Goal: Task Accomplishment & Management: Manage account settings

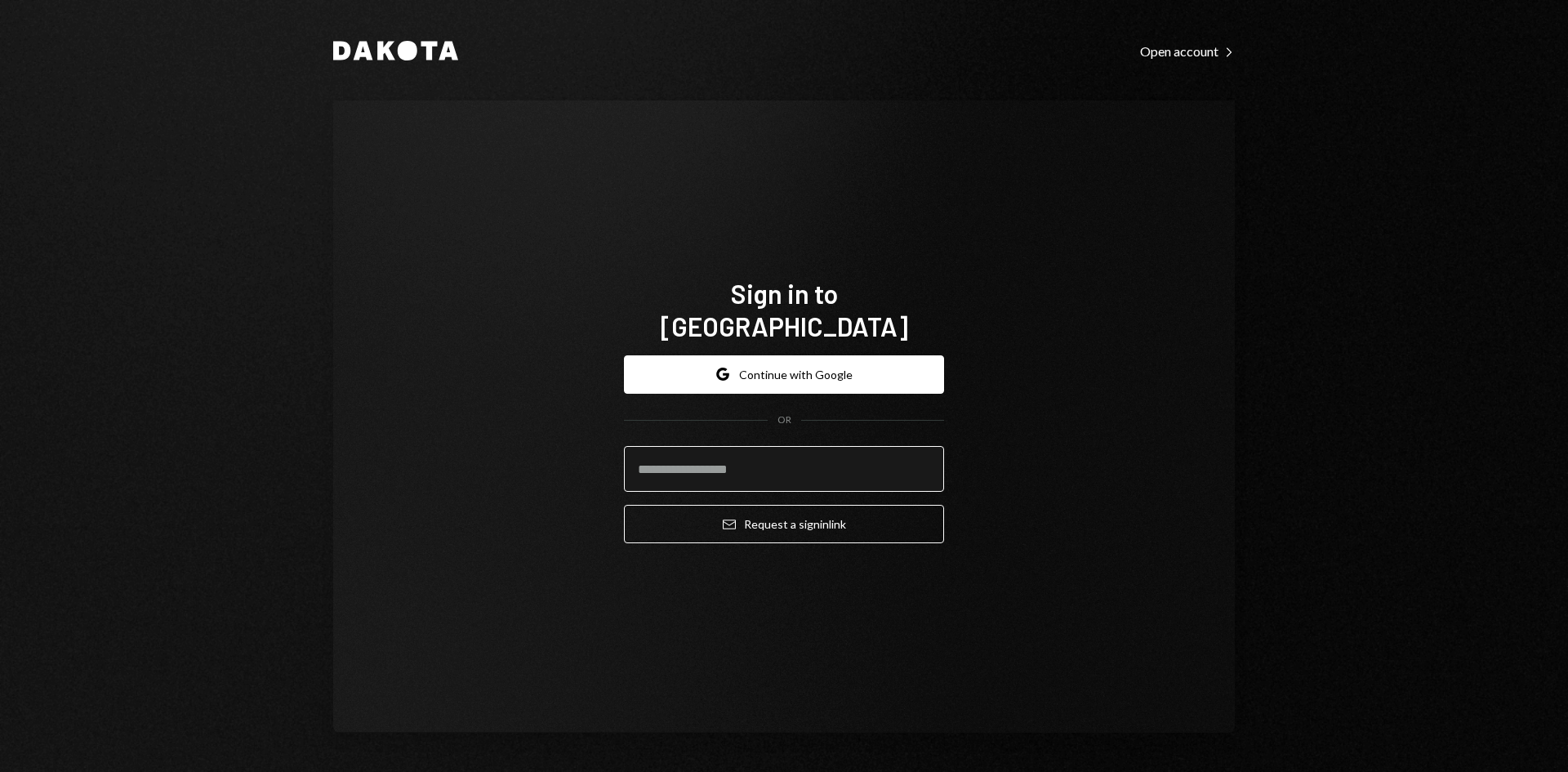
click at [678, 452] on input "email" at bounding box center [784, 468] width 320 height 46
type input "**********"
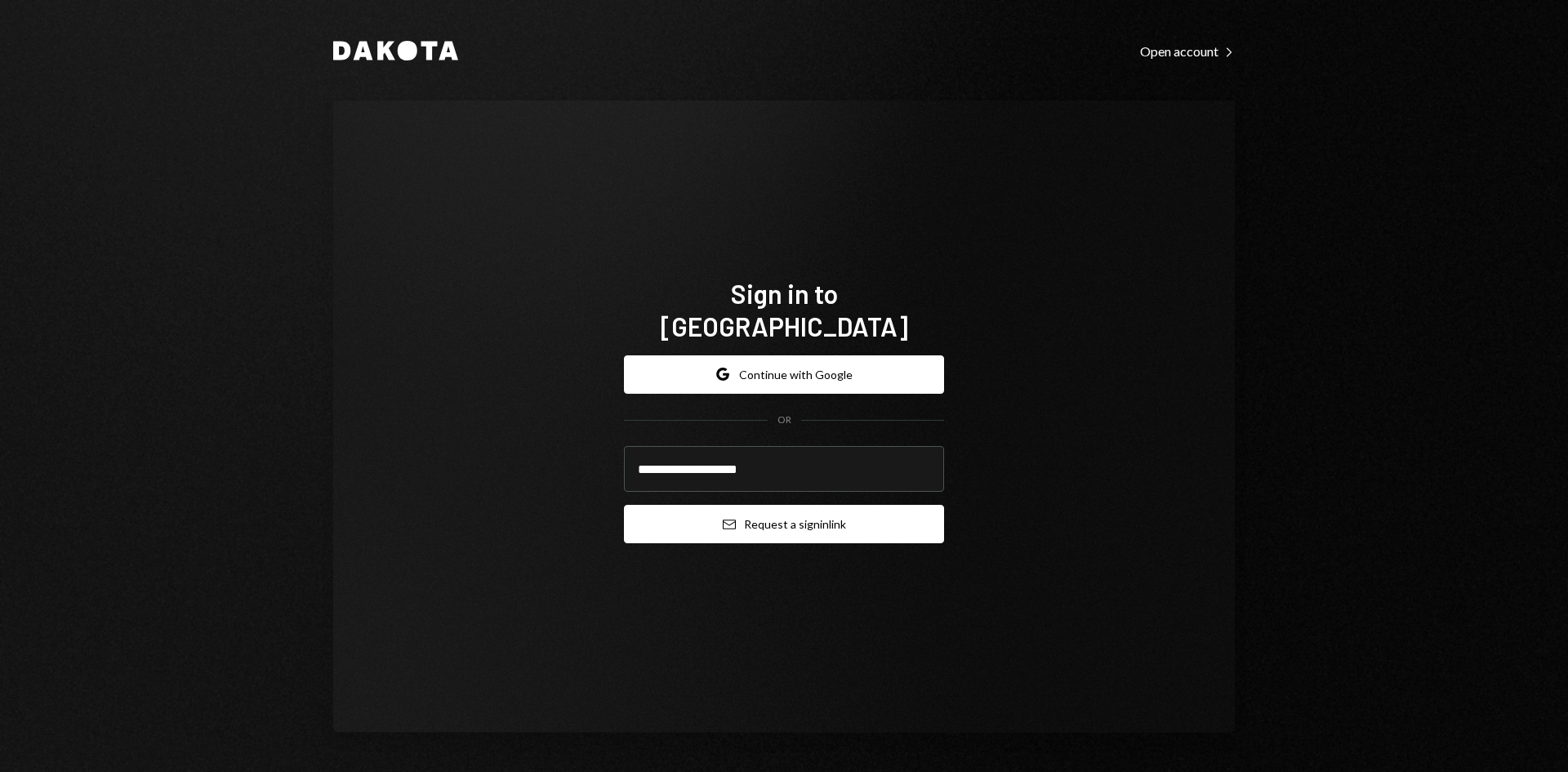
click at [786, 507] on button "Email Request a sign in link" at bounding box center [784, 524] width 320 height 39
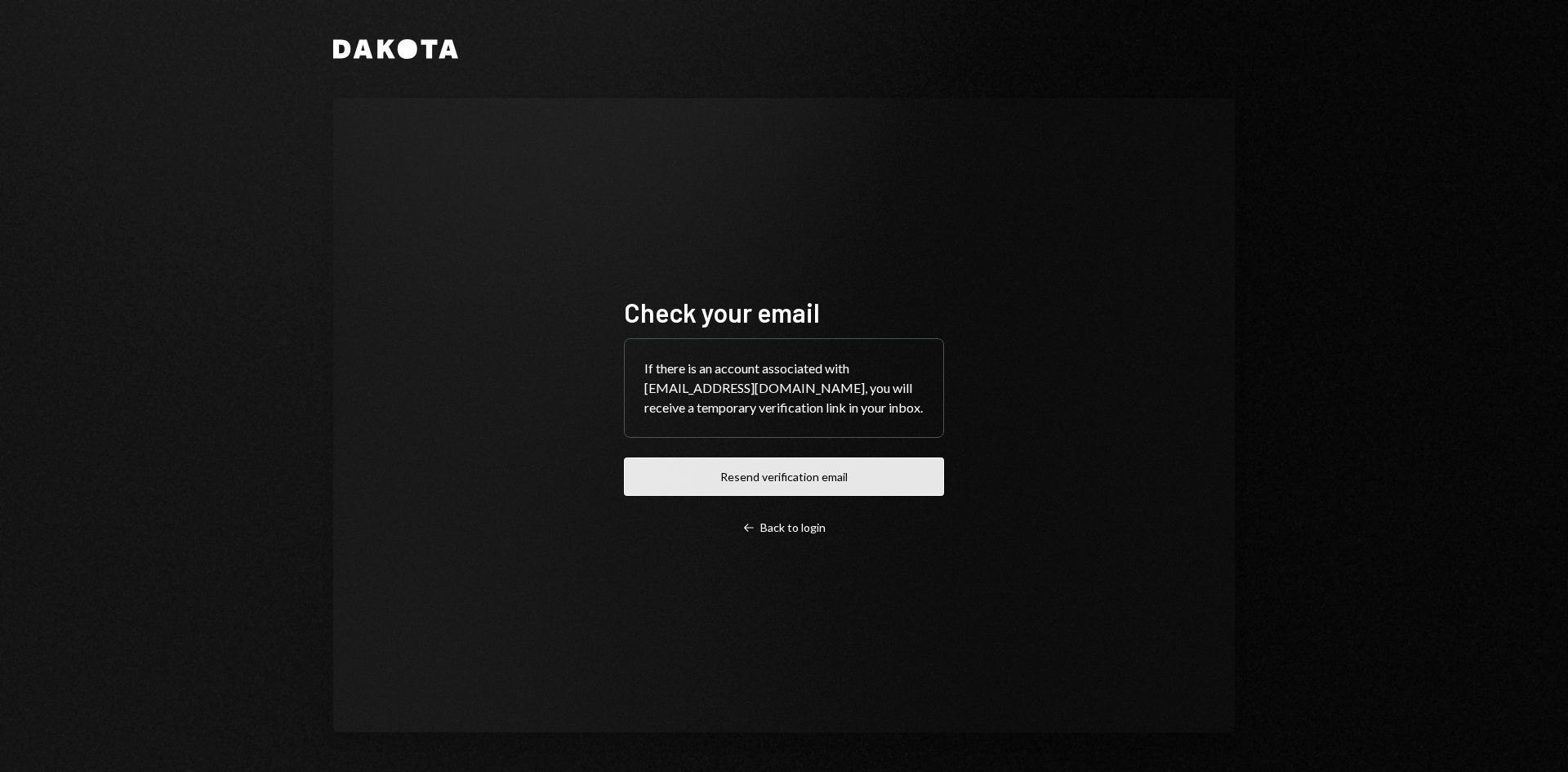
click at [887, 470] on button "Resend verification email" at bounding box center [784, 476] width 320 height 39
